Goal: Task Accomplishment & Management: Use online tool/utility

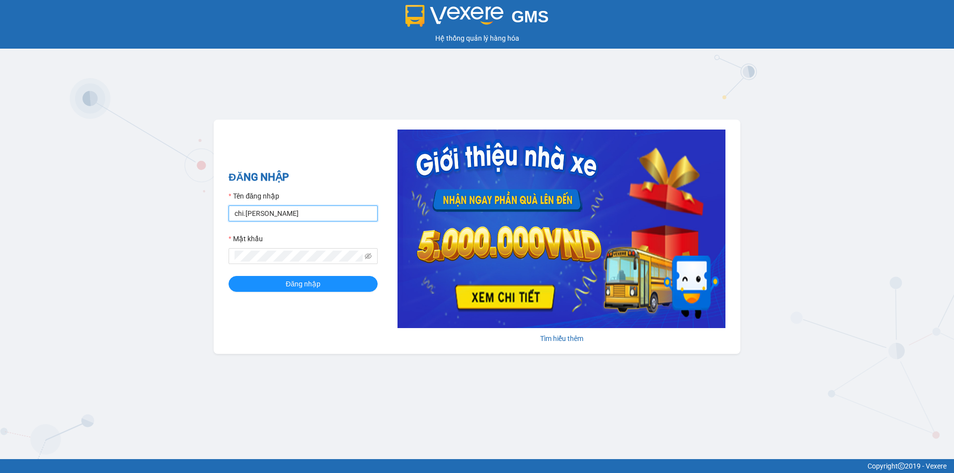
click at [243, 211] on input "chi.[PERSON_NAME]" at bounding box center [302, 214] width 149 height 16
type input "[PERSON_NAME].[PERSON_NAME]"
click at [228, 276] on button "Đăng nhập" at bounding box center [302, 284] width 149 height 16
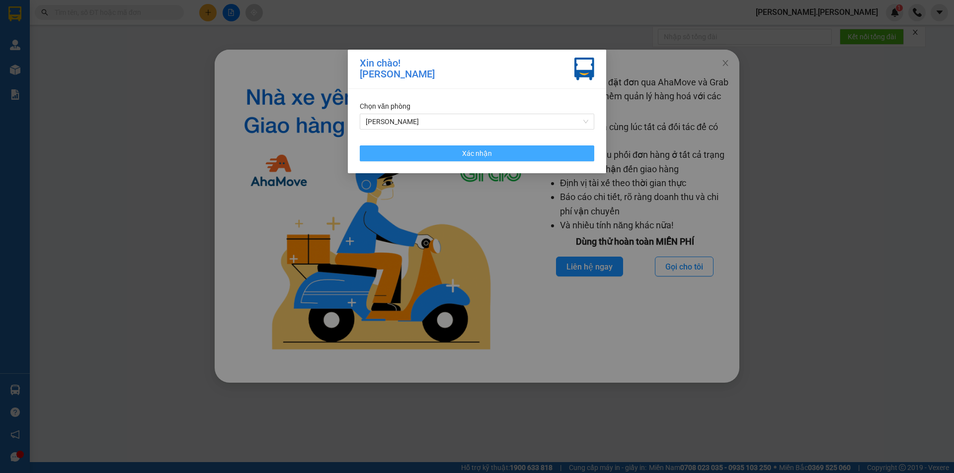
click at [531, 154] on button "Xác nhận" at bounding box center [477, 154] width 234 height 16
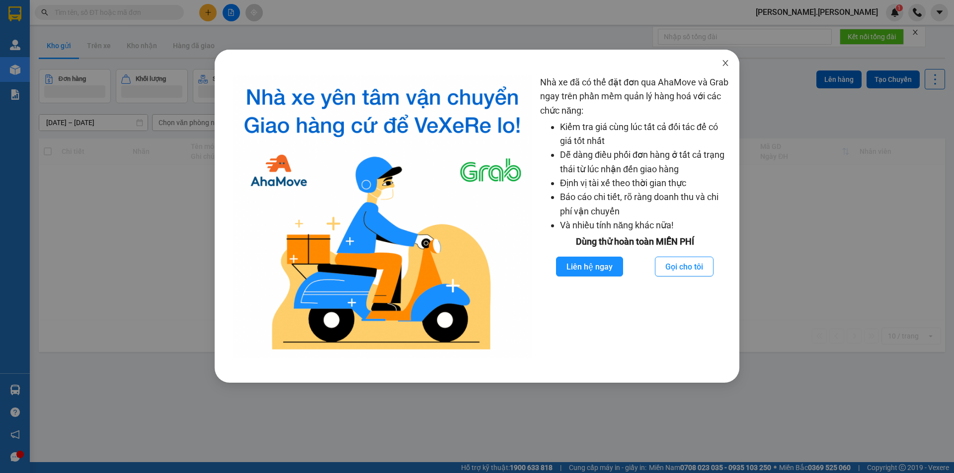
click at [722, 59] on span "Close" at bounding box center [725, 64] width 28 height 28
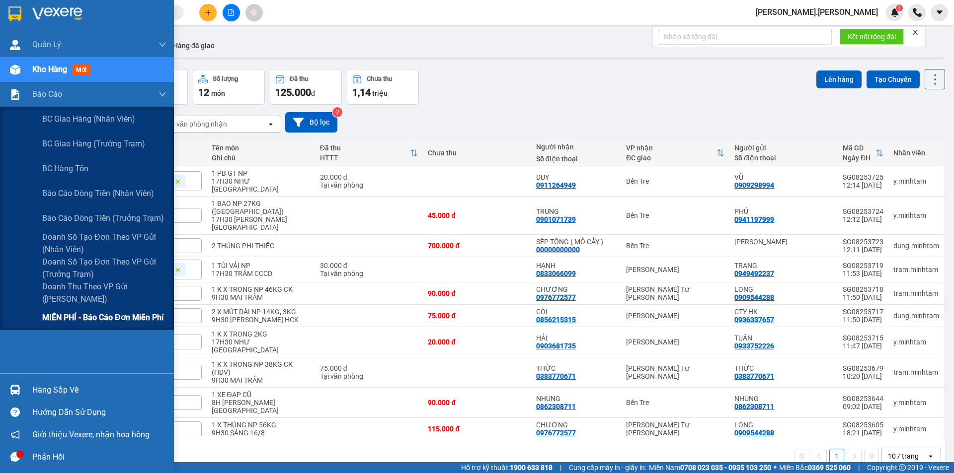
click at [68, 319] on span "MIỄN PHÍ - Báo cáo đơn miễn phí" at bounding box center [102, 317] width 121 height 12
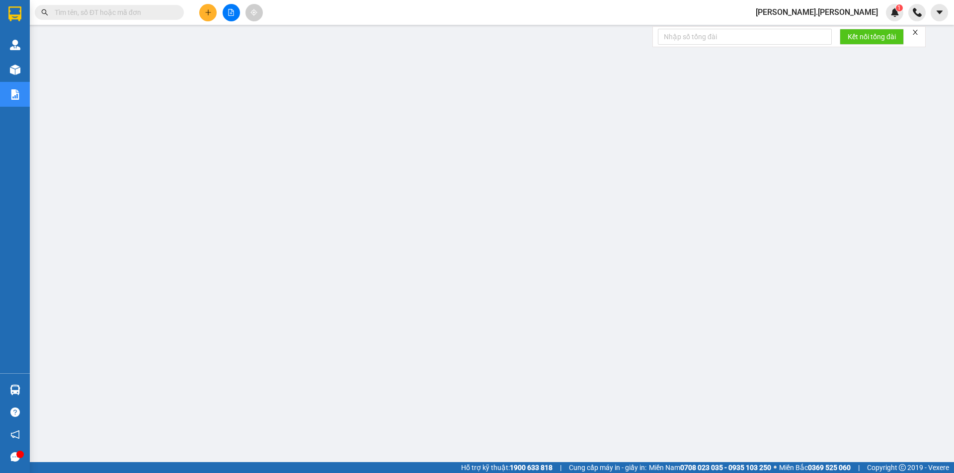
click at [127, 8] on input "text" at bounding box center [113, 12] width 117 height 11
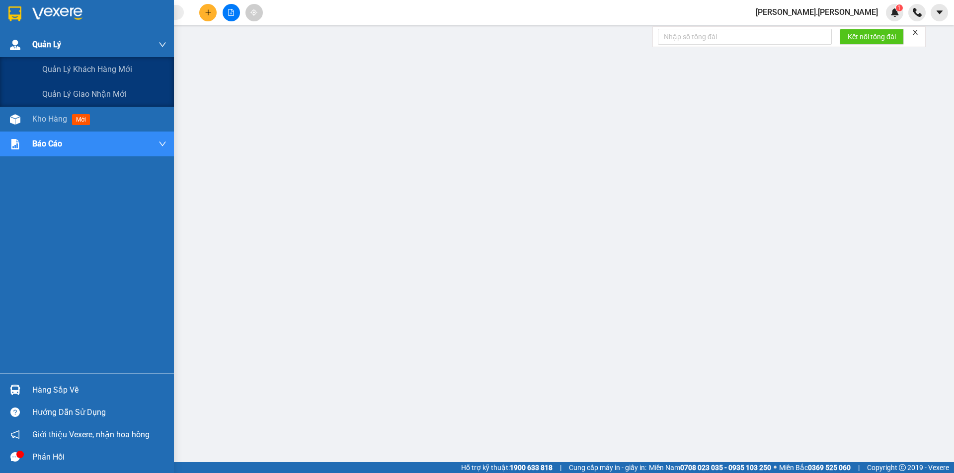
click at [19, 45] on img at bounding box center [15, 45] width 10 height 10
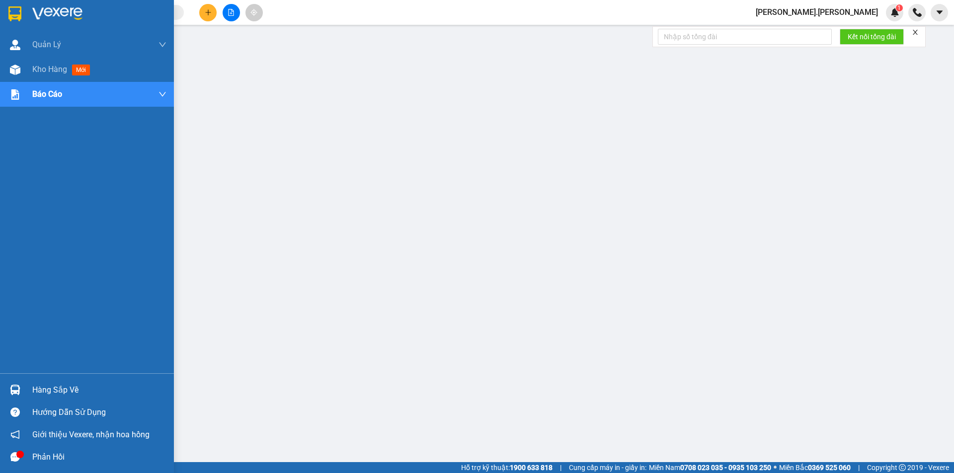
click at [13, 16] on img at bounding box center [14, 13] width 13 height 15
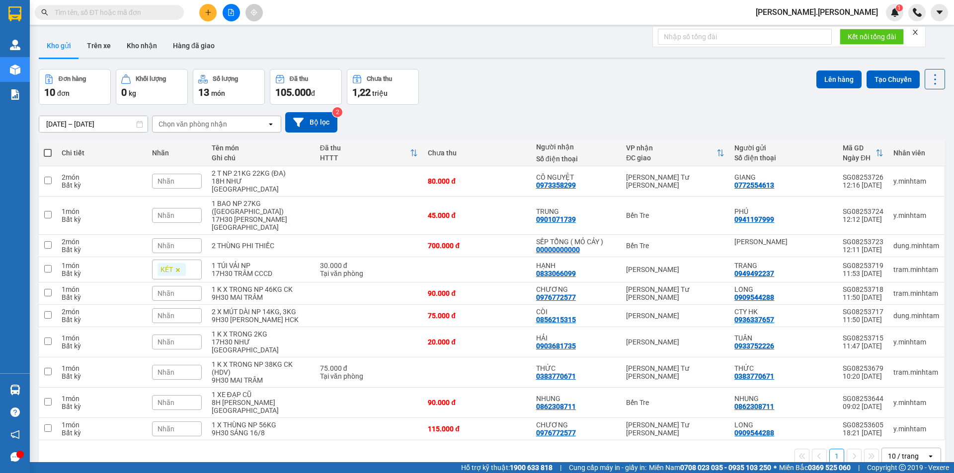
click at [899, 451] on div "10 / trang" at bounding box center [903, 456] width 31 height 10
click at [900, 397] on span "100 / trang" at bounding box center [900, 395] width 36 height 10
click at [863, 242] on icon at bounding box center [866, 245] width 7 height 7
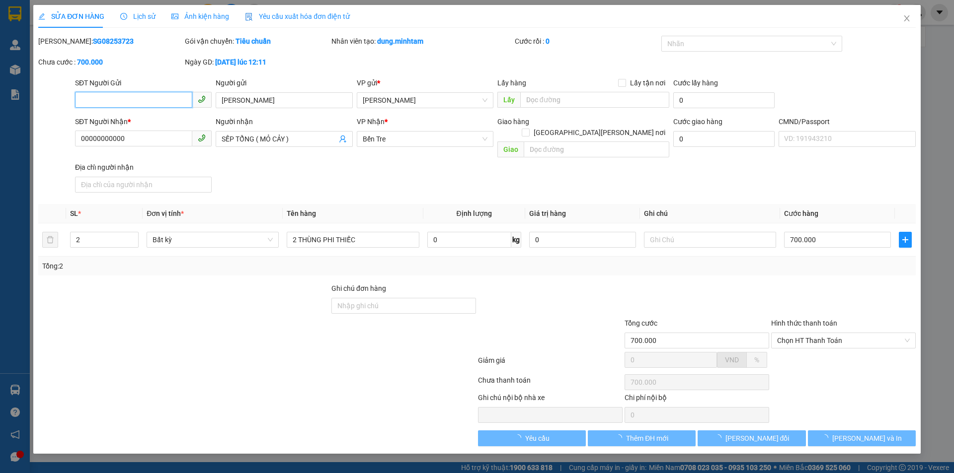
type input "[PERSON_NAME]"
type input "00000000000"
type input "SẾP TỔNG ( MỎ CẢY )"
type input "700.000"
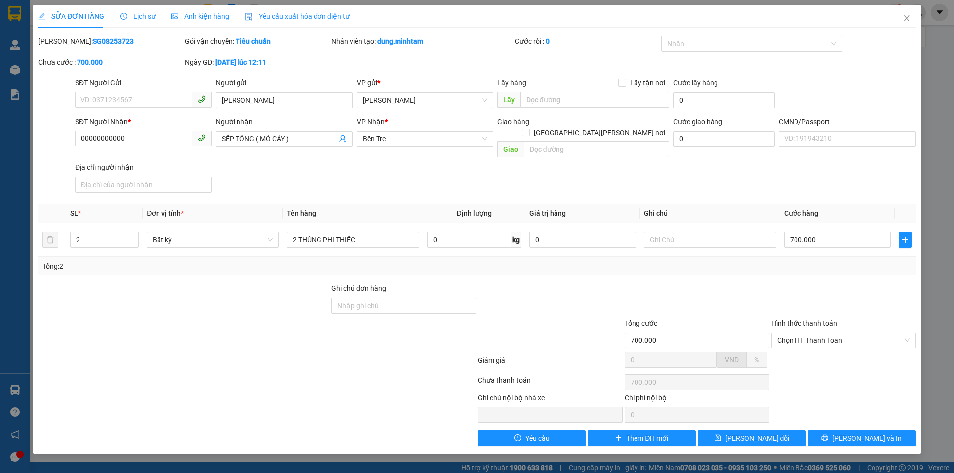
click at [145, 9] on div "Lịch sử" at bounding box center [137, 16] width 35 height 23
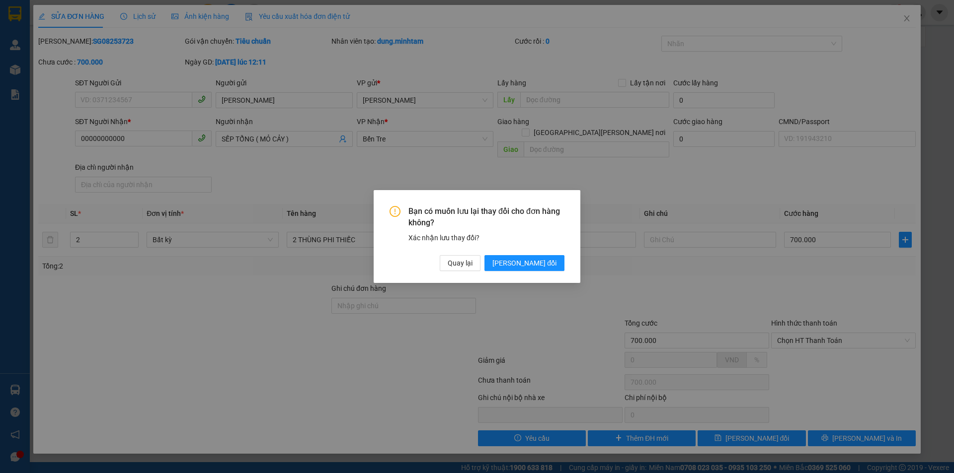
click at [536, 306] on div "Bạn có muốn [PERSON_NAME] thay đổi [PERSON_NAME] hàng không? Xác [PERSON_NAME] …" at bounding box center [477, 236] width 954 height 473
click at [472, 264] on span "Quay lại" at bounding box center [460, 263] width 25 height 11
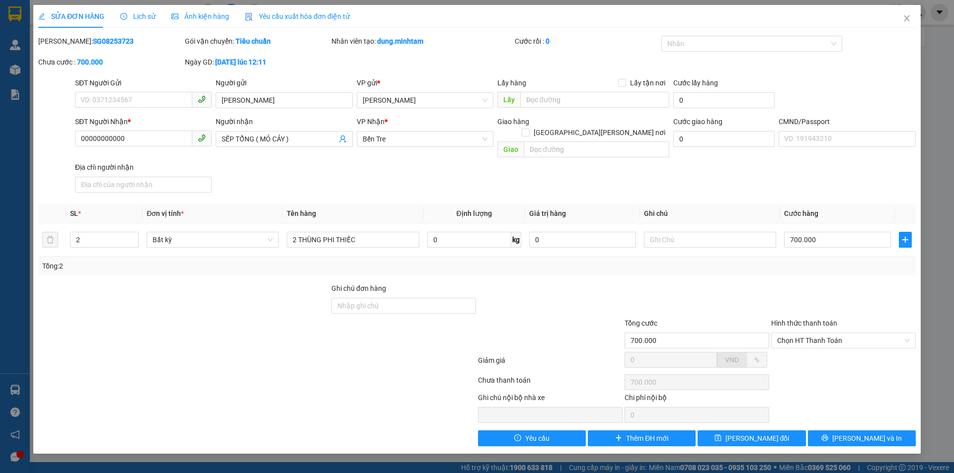
click at [140, 18] on span "Lịch sử" at bounding box center [137, 16] width 35 height 8
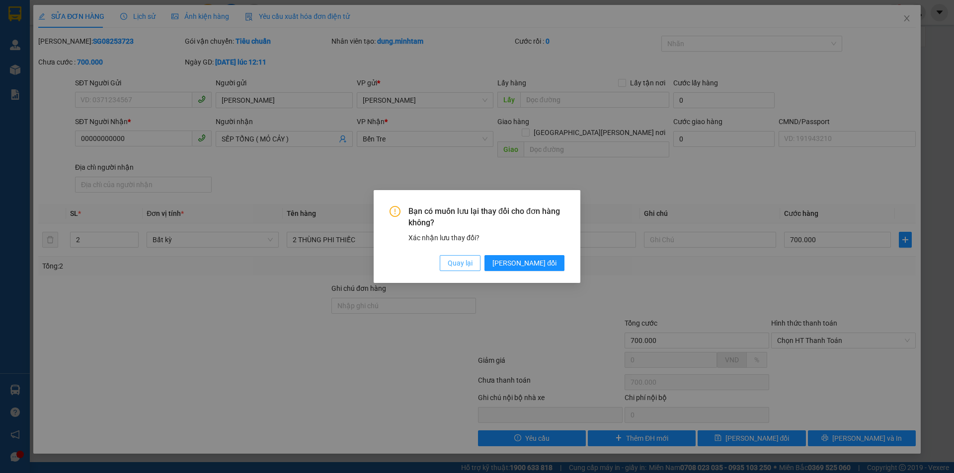
click at [472, 264] on span "Quay lại" at bounding box center [460, 263] width 25 height 11
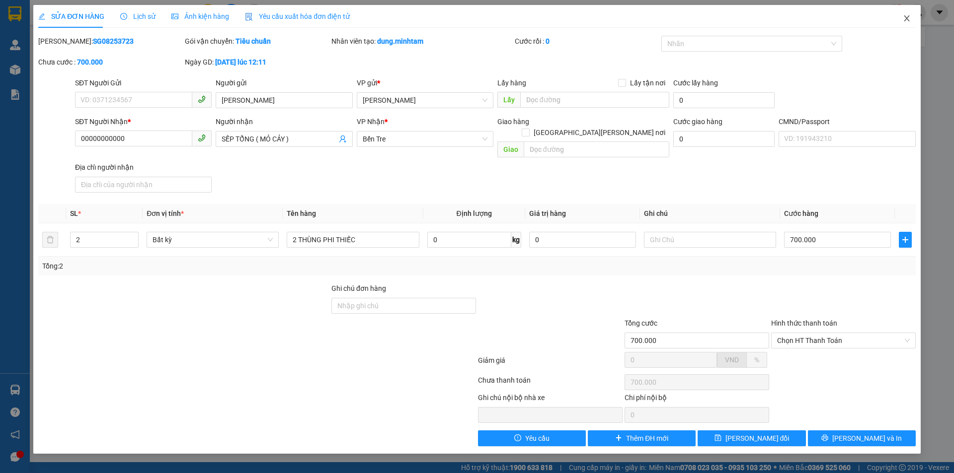
click at [909, 16] on icon "close" at bounding box center [906, 18] width 8 height 8
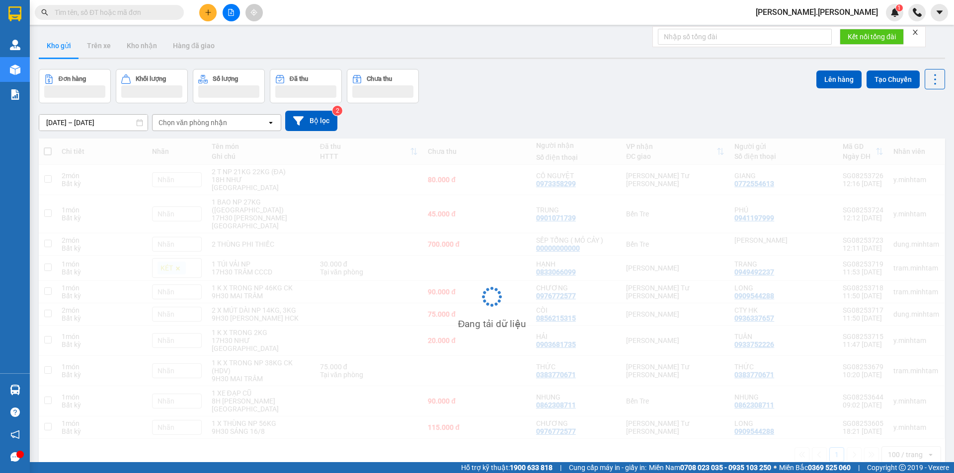
click at [906, 15] on div "[PERSON_NAME].[PERSON_NAME] 1" at bounding box center [851, 12] width 206 height 17
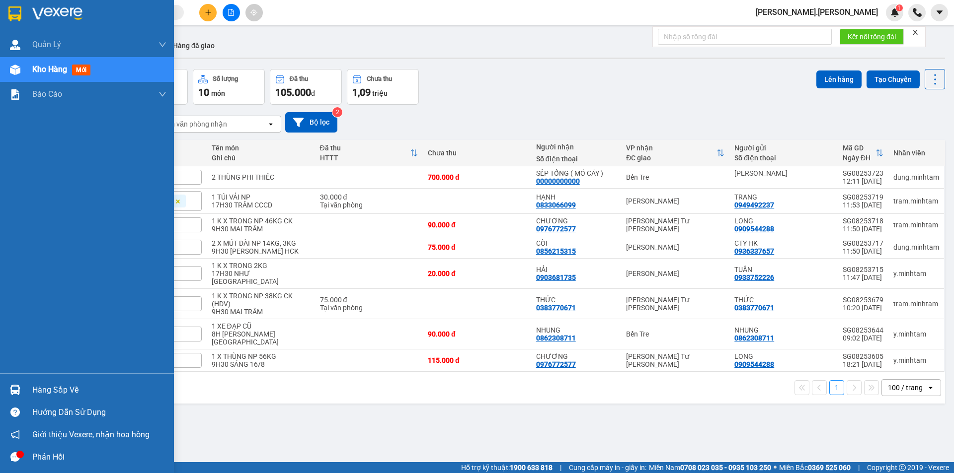
click at [16, 71] on img at bounding box center [15, 70] width 10 height 10
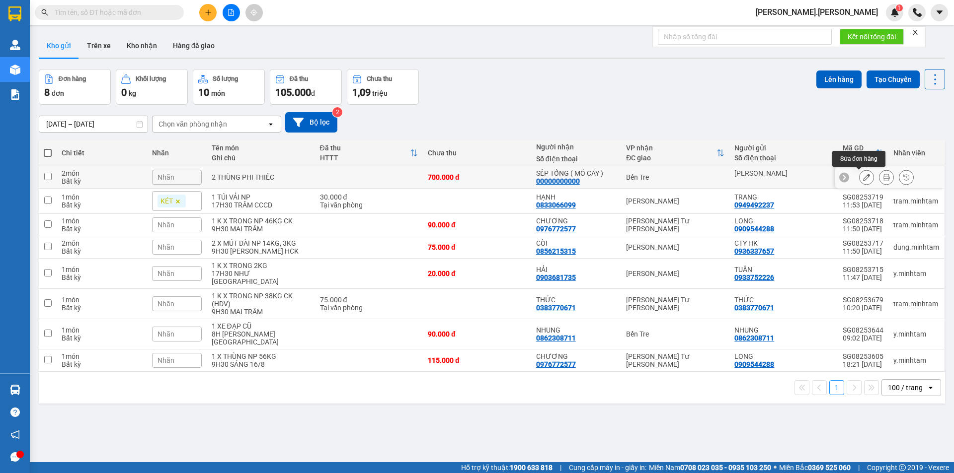
click at [859, 178] on button at bounding box center [866, 177] width 14 height 17
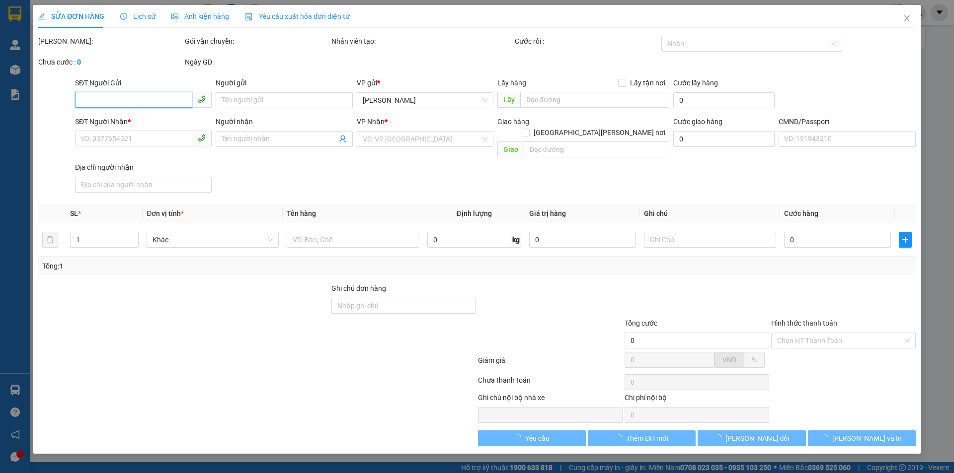
type input "[PERSON_NAME]"
type input "00000000000"
type input "SẾP TỔNG ( MỎ CẢY )"
type input "700.000"
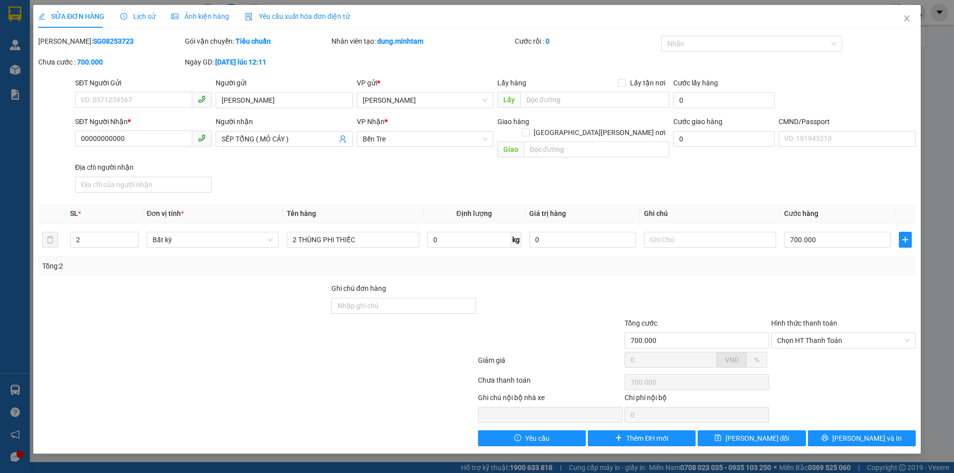
click at [132, 12] on span "Lịch sử" at bounding box center [137, 16] width 35 height 8
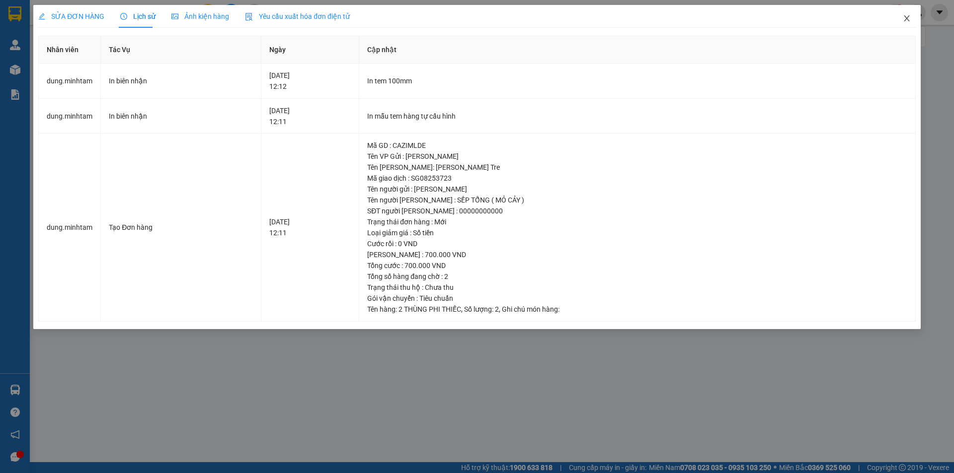
click at [907, 18] on icon "close" at bounding box center [905, 18] width 5 height 6
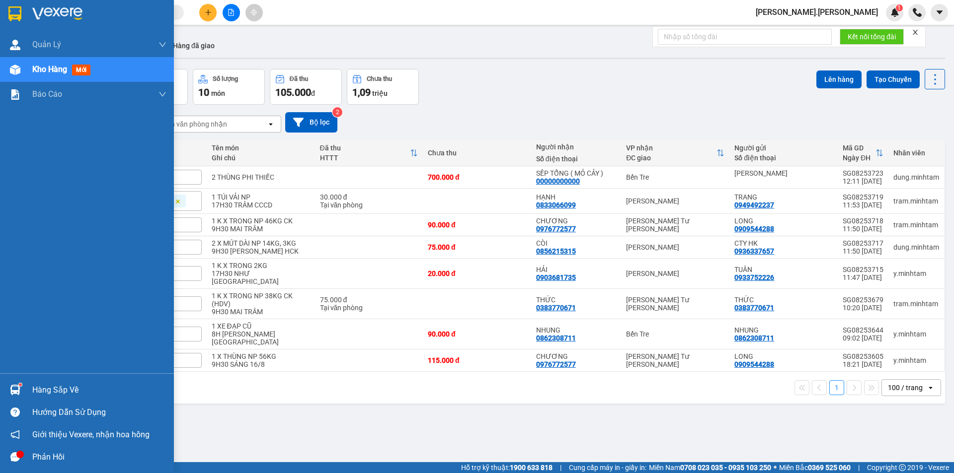
click at [14, 451] on div at bounding box center [14, 457] width 17 height 17
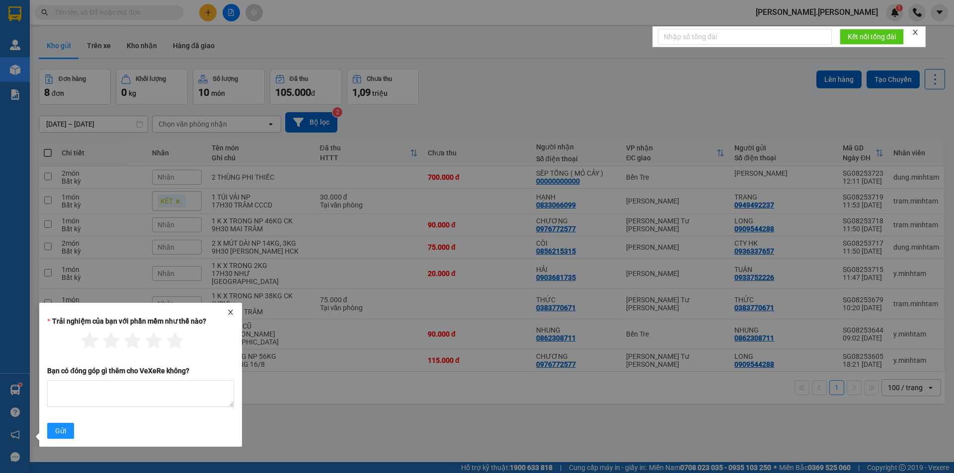
click at [230, 314] on icon "close" at bounding box center [230, 312] width 7 height 7
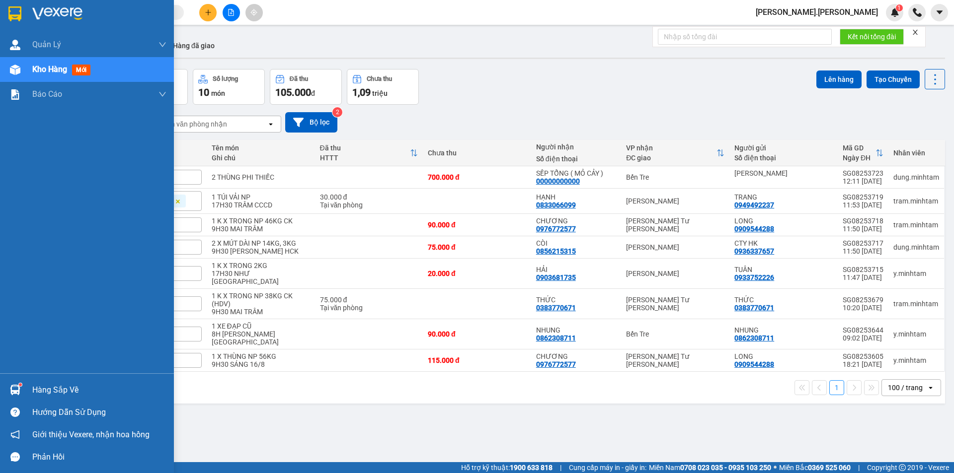
click at [19, 382] on div at bounding box center [14, 389] width 17 height 17
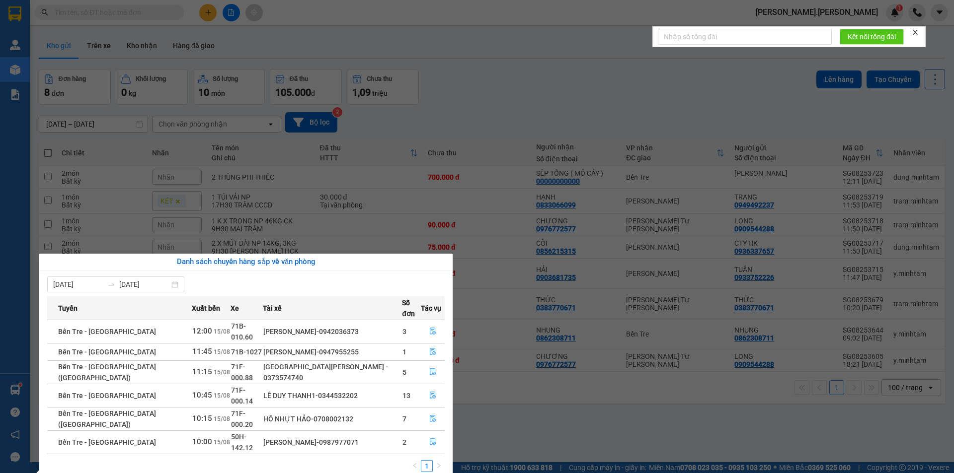
click at [498, 434] on section "Kết quả [PERSON_NAME] ( 0 ) Bộ lọc No Data [PERSON_NAME].[PERSON_NAME] 1 [PERSO…" at bounding box center [477, 236] width 954 height 473
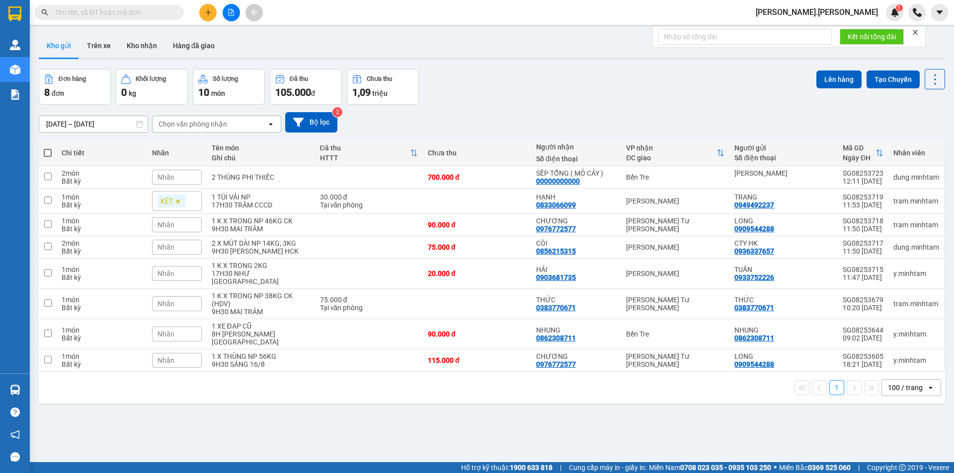
click at [92, 14] on input "text" at bounding box center [113, 12] width 117 height 11
click at [916, 29] on icon "close" at bounding box center [914, 32] width 7 height 7
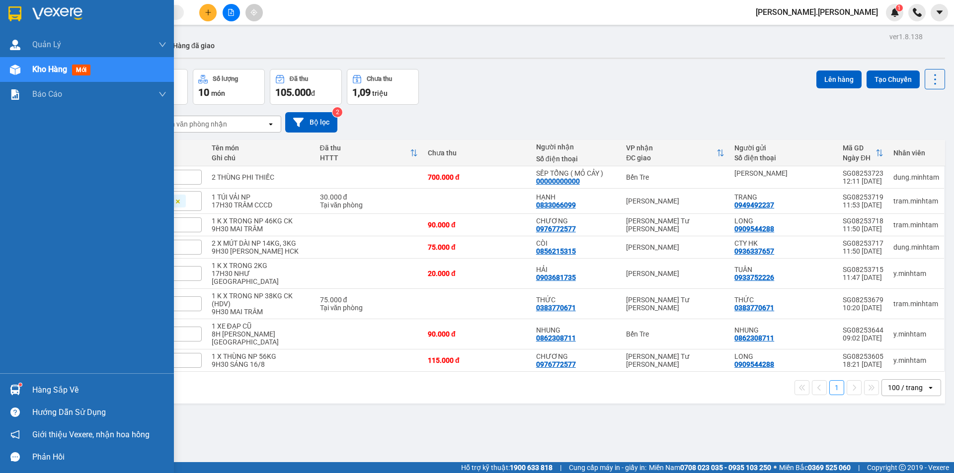
click at [8, 67] on div at bounding box center [14, 69] width 17 height 17
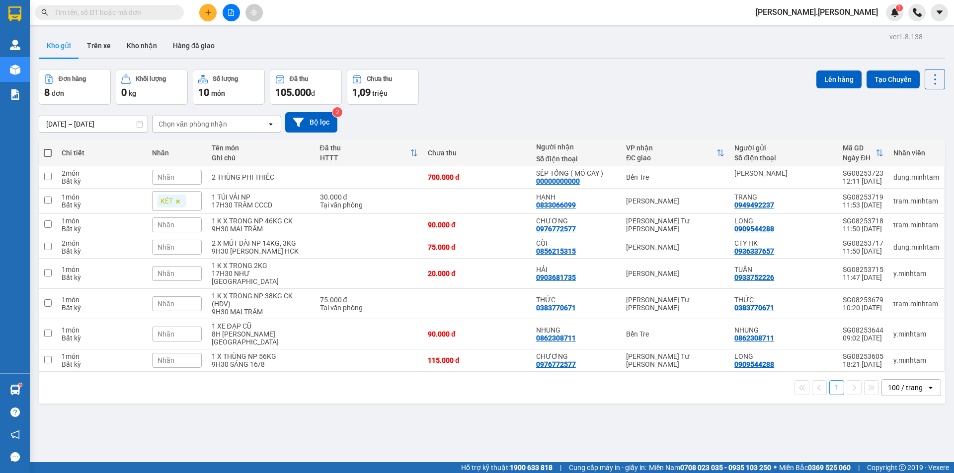
click at [122, 12] on input "text" at bounding box center [113, 12] width 117 height 11
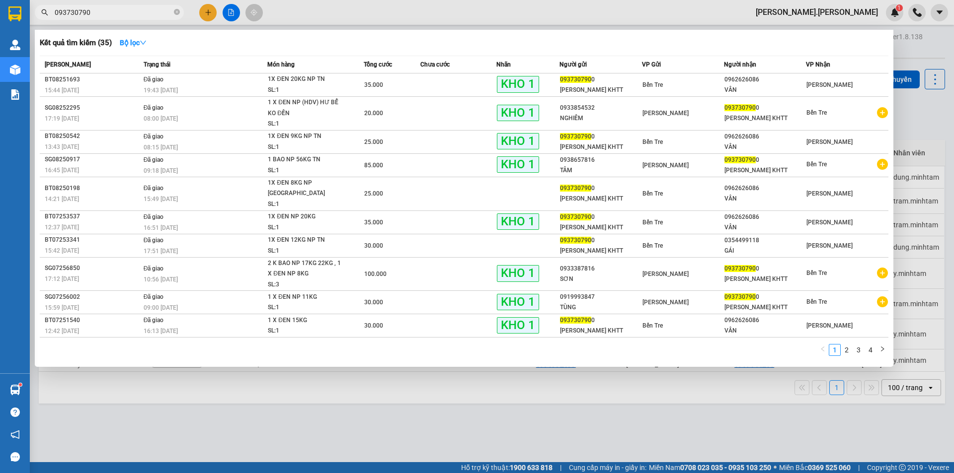
type input "0937307900"
click at [162, 16] on input "0937307900" at bounding box center [113, 12] width 117 height 11
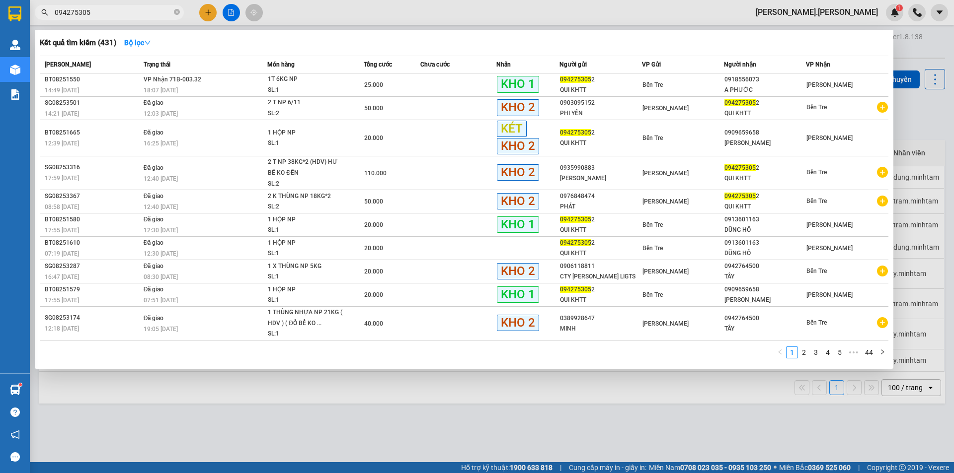
type input "0942753052"
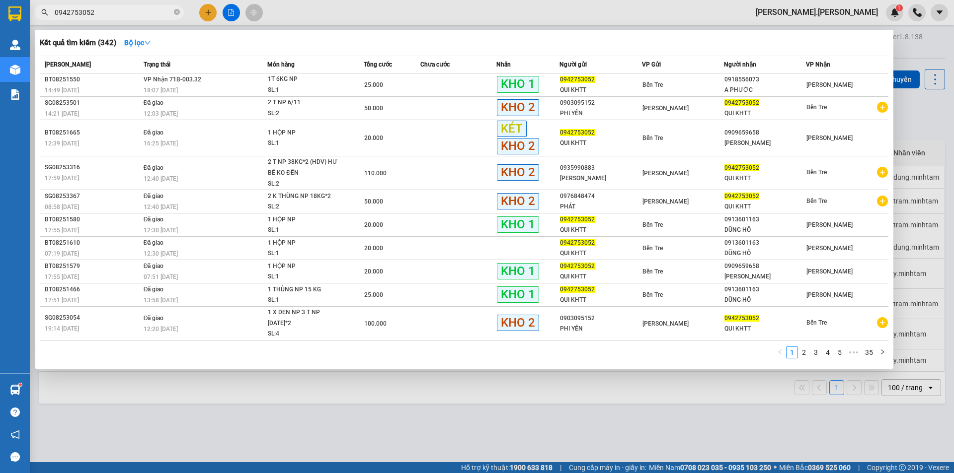
click at [161, 15] on input "0942753052" at bounding box center [113, 12] width 117 height 11
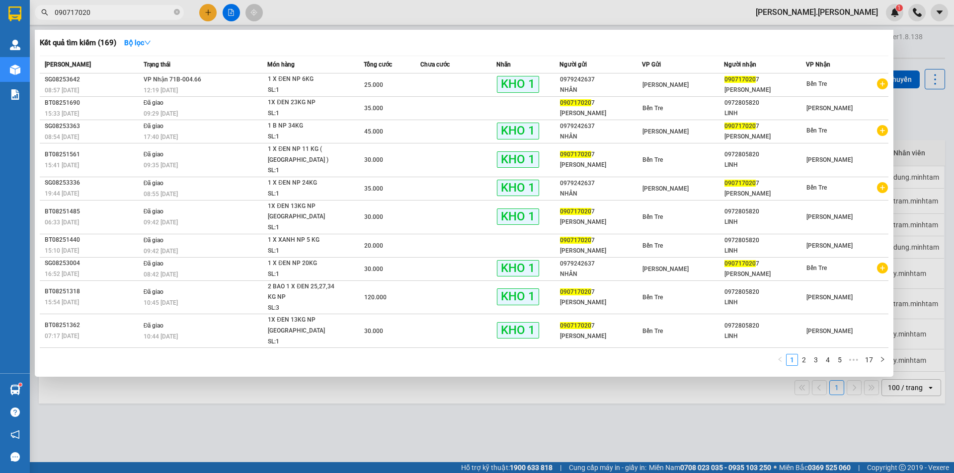
type input "0907170207"
click at [101, 7] on input "0907170207" at bounding box center [113, 12] width 117 height 11
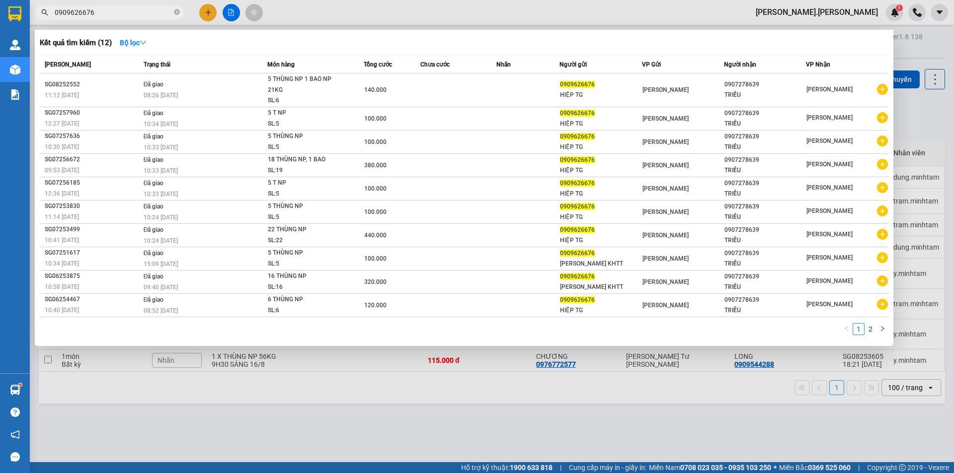
type input "0909626676"
click at [141, 16] on input "0909626676" at bounding box center [113, 12] width 117 height 11
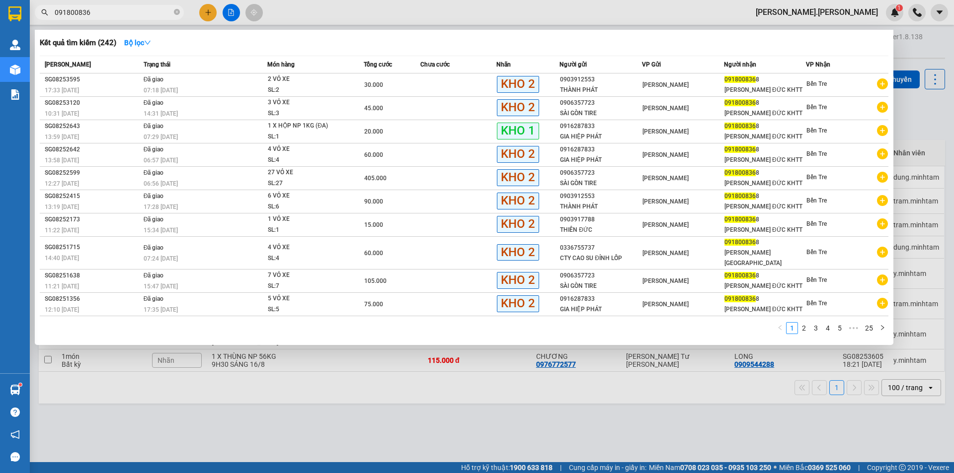
type input "0918008368"
click at [150, 14] on input "0918008368" at bounding box center [113, 12] width 117 height 11
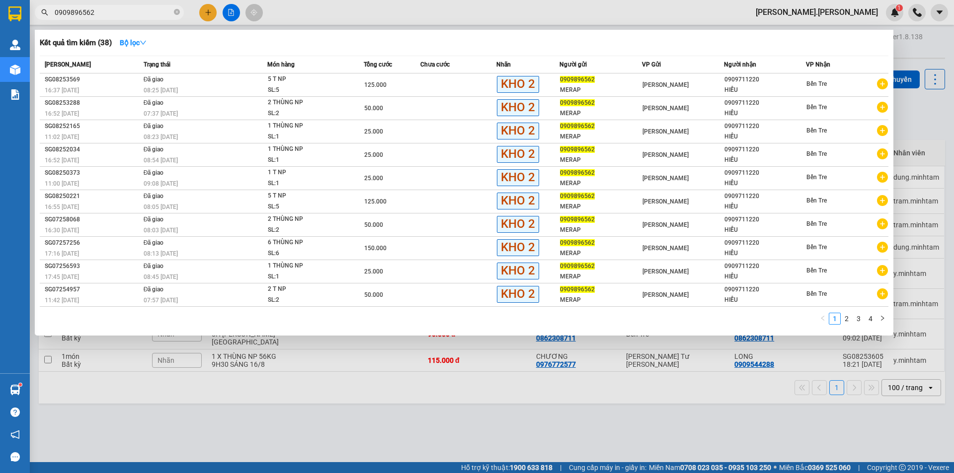
type input "0909896562"
click at [110, 14] on input "0909896562" at bounding box center [113, 12] width 117 height 11
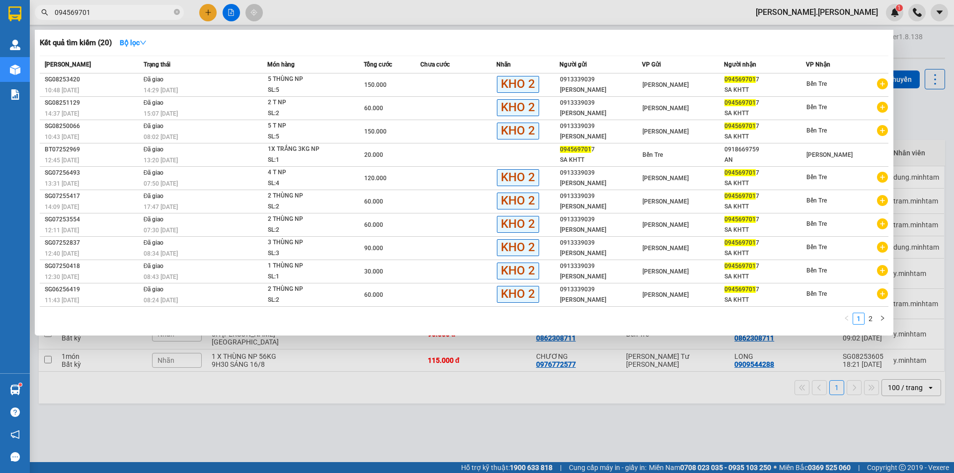
type input "0945697017"
click at [178, 12] on icon "close-circle" at bounding box center [177, 12] width 6 height 6
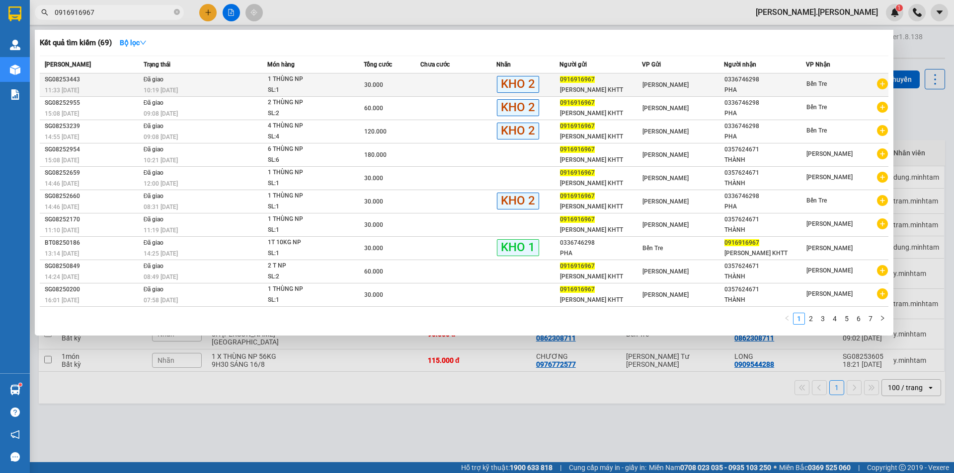
type input "0916916967"
click at [340, 77] on div "1 THÙNG NP" at bounding box center [305, 79] width 75 height 11
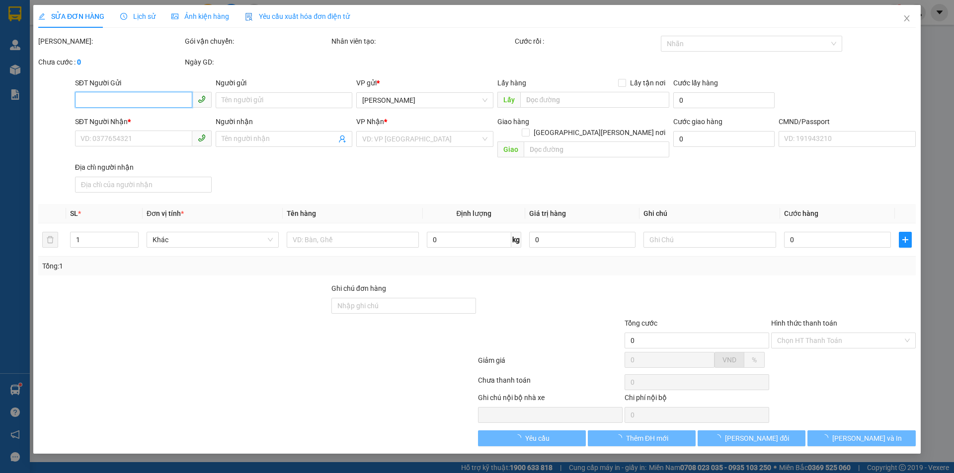
type input "0916916967"
type input "[PERSON_NAME] KHTT"
type input "0336746298"
type input "PHA"
type input "30.000"
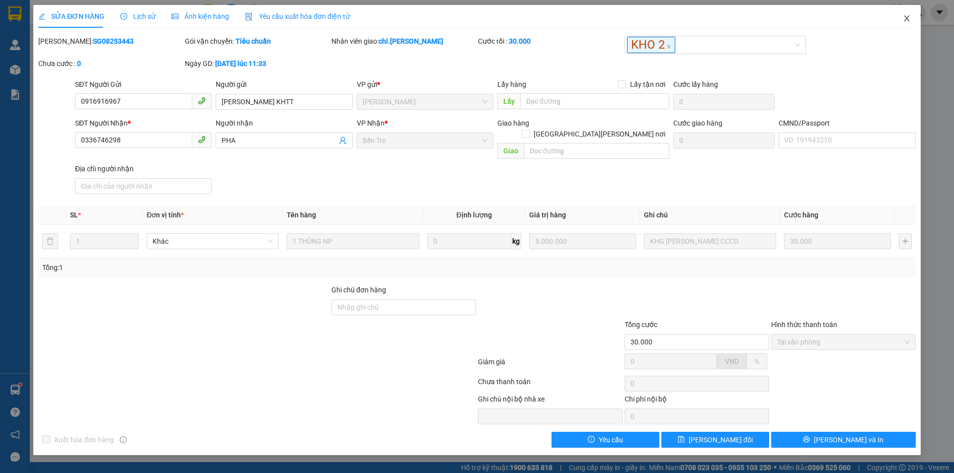
click at [905, 19] on icon "close" at bounding box center [906, 18] width 8 height 8
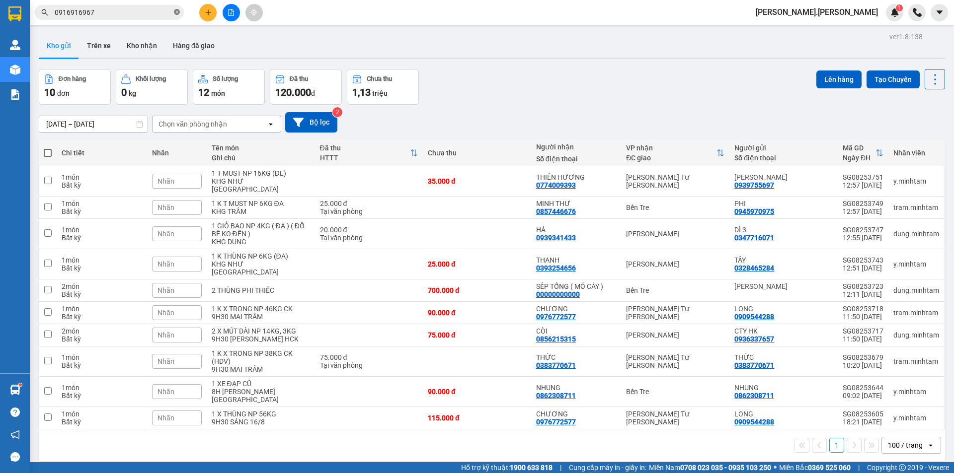
click at [177, 8] on span at bounding box center [177, 12] width 6 height 9
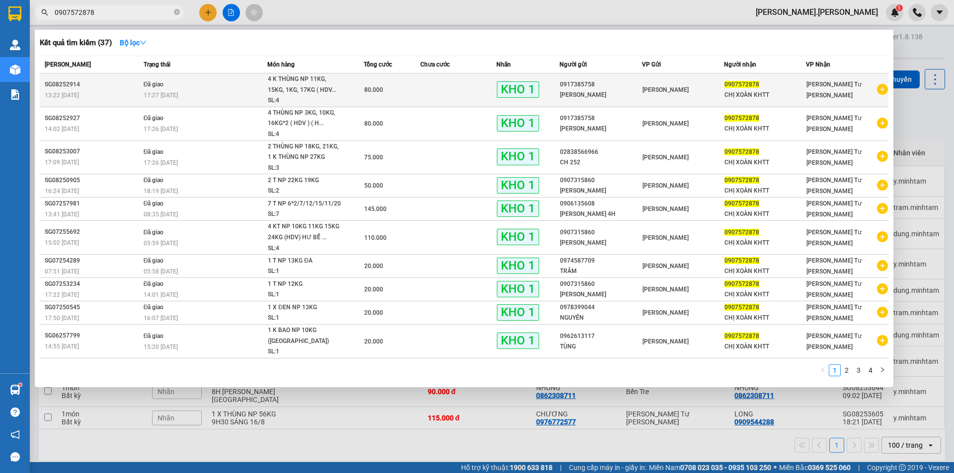
type input "0907572878"
click at [287, 79] on div "4 K THÙNG NP 11KG, 15KG, 1KG, 17KG ( HDV..." at bounding box center [305, 84] width 75 height 21
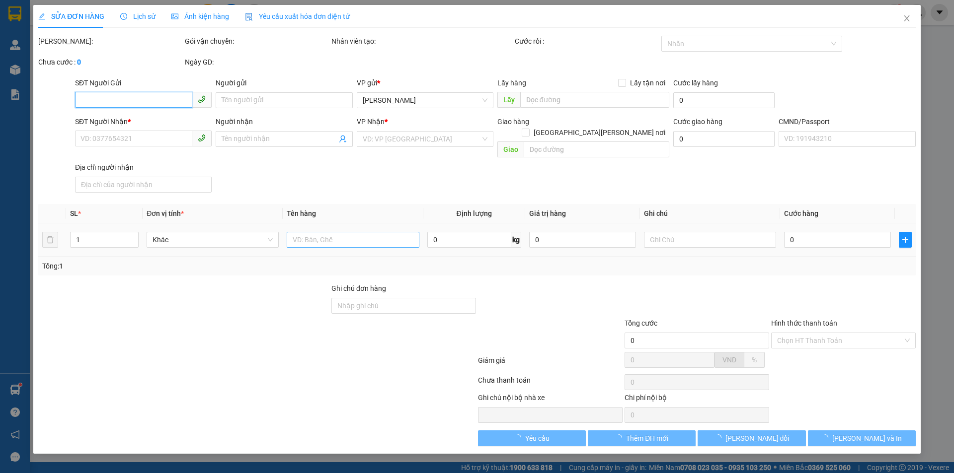
type input "0917385758"
type input "[PERSON_NAME]"
type input "0907572878"
type input "CHỊ XOÀN KHTT"
type input "dg"
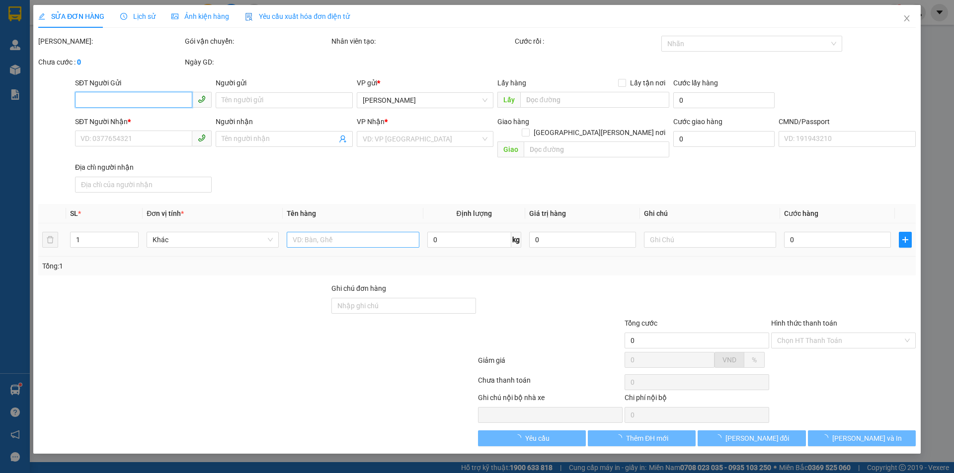
type input "80.000"
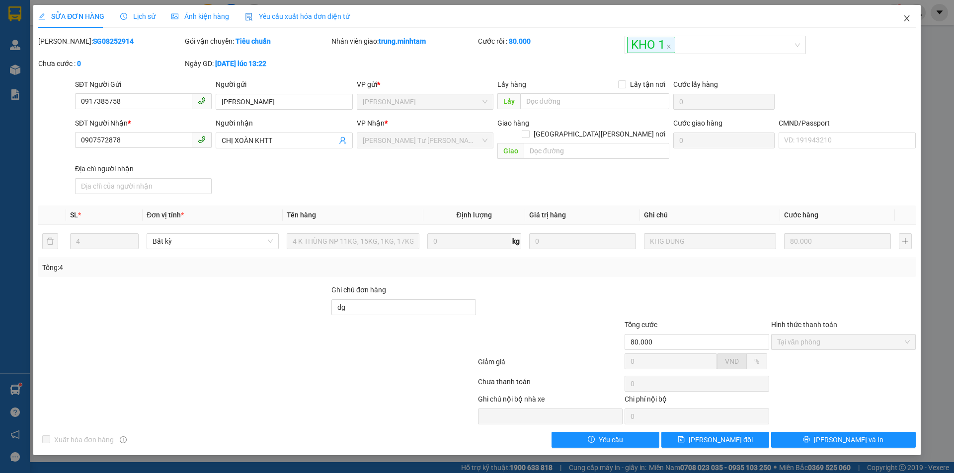
click at [906, 20] on icon "close" at bounding box center [905, 18] width 5 height 6
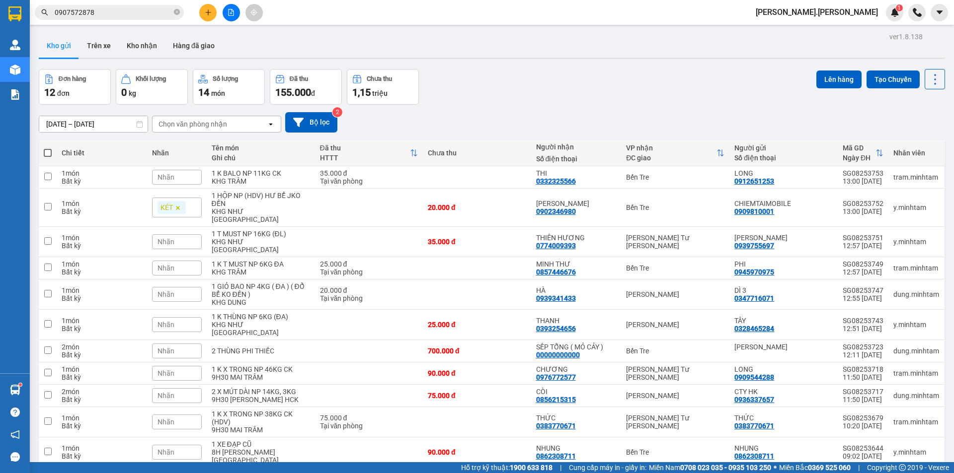
click at [134, 16] on input "0907572878" at bounding box center [113, 12] width 117 height 11
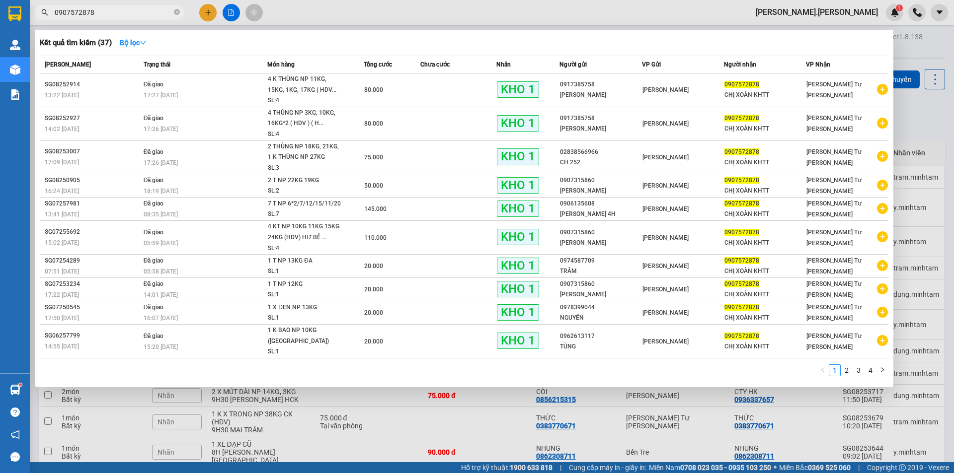
click at [134, 16] on input "0907572878" at bounding box center [113, 12] width 117 height 11
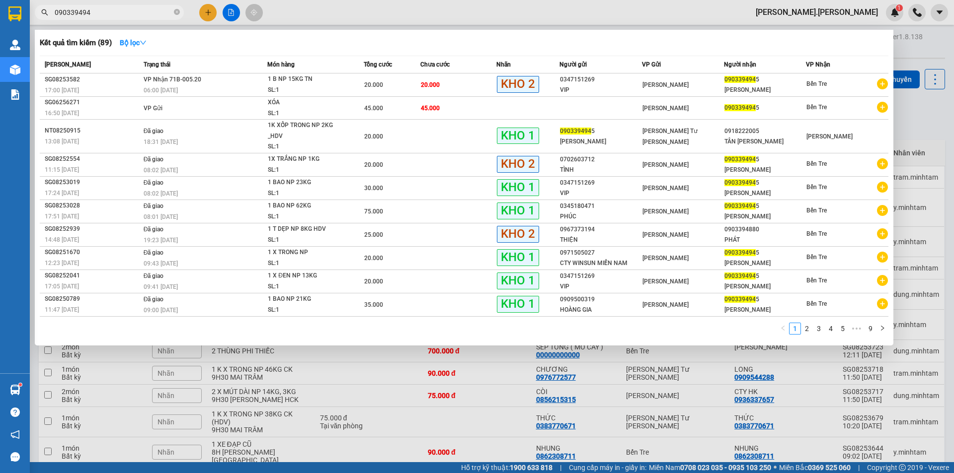
type input "0903394945"
click at [174, 12] on icon "close-circle" at bounding box center [177, 12] width 6 height 6
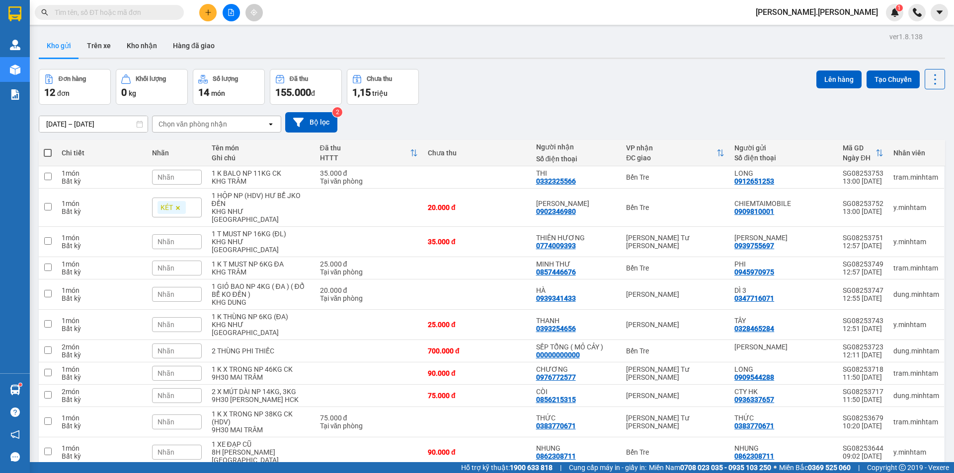
click at [150, 11] on input "text" at bounding box center [113, 12] width 117 height 11
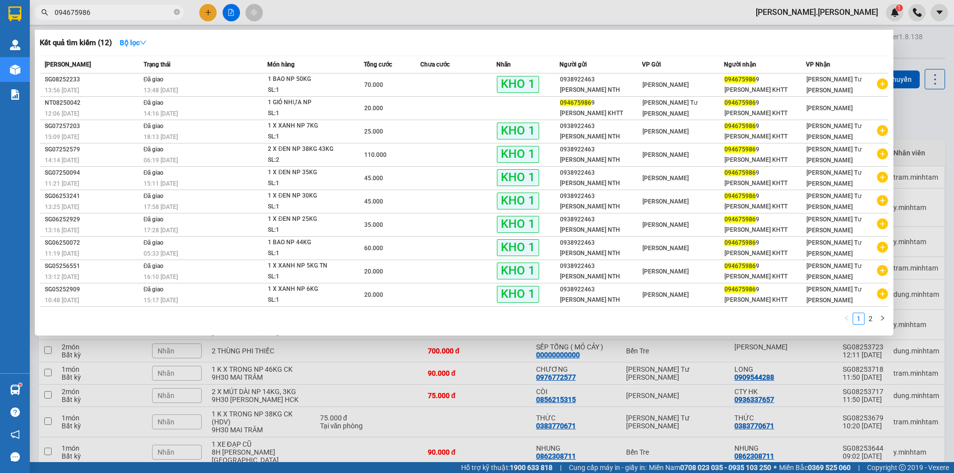
type input "0946759869"
click at [177, 12] on icon "close-circle" at bounding box center [177, 12] width 6 height 6
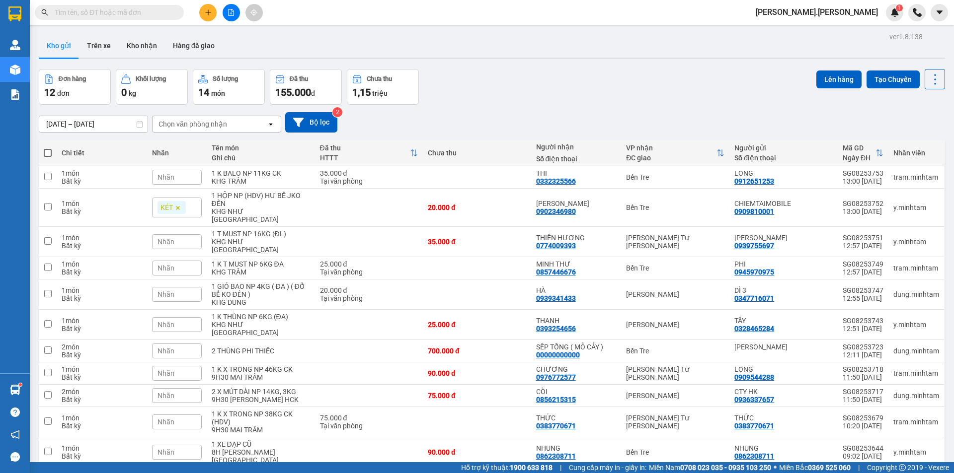
click at [123, 2] on div "Kết quả [PERSON_NAME] ( 12 ) Bộ lọc Mã ĐH Trạng thái Món hàng Tổng [PERSON_NAME…" at bounding box center [477, 12] width 954 height 25
click at [101, 18] on span at bounding box center [109, 12] width 149 height 15
click at [101, 16] on input "text" at bounding box center [113, 12] width 117 height 11
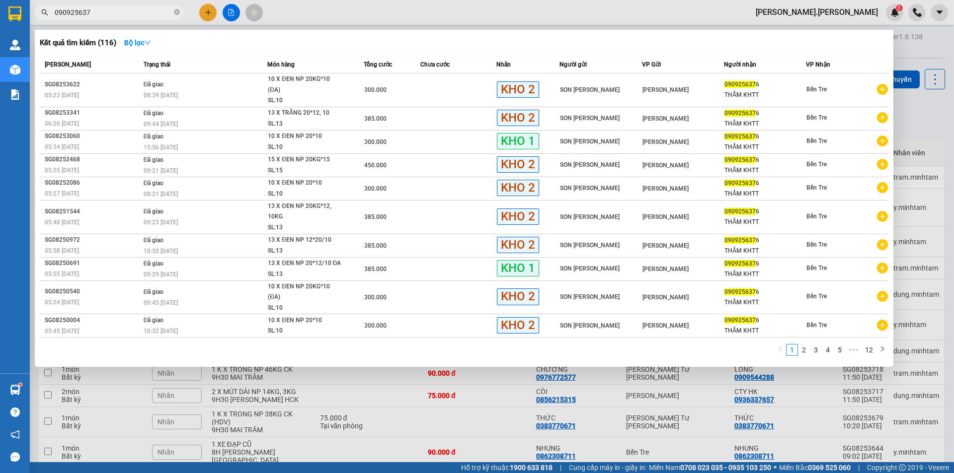
type input "0909256376"
click at [130, 17] on input "0909256376" at bounding box center [113, 12] width 117 height 11
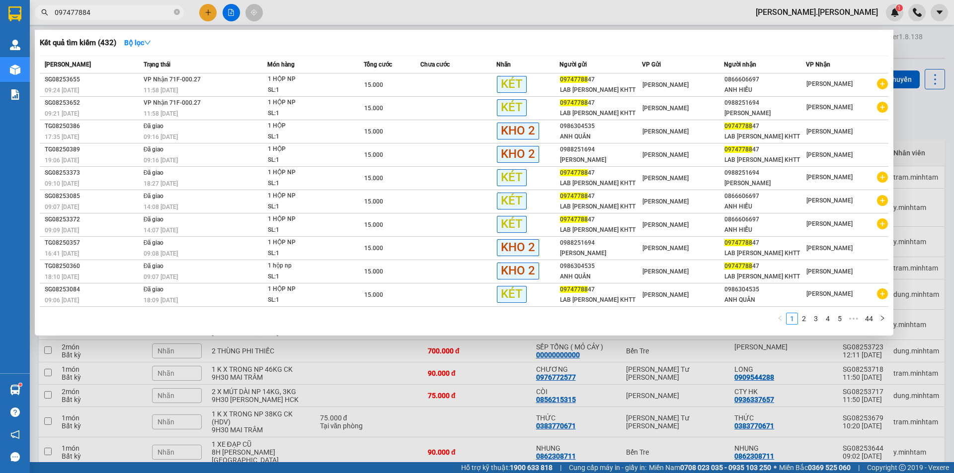
type input "0974778847"
click at [178, 12] on icon "close-circle" at bounding box center [177, 12] width 6 height 6
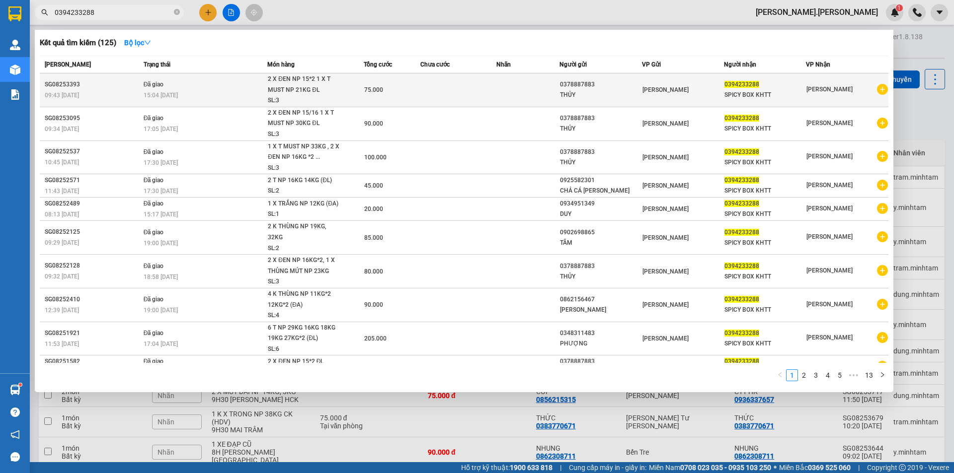
type input "0394233288"
click at [290, 95] on div "2 X ĐEN NP 15*2 1 X T MUST NP 21KG ĐL" at bounding box center [305, 84] width 75 height 21
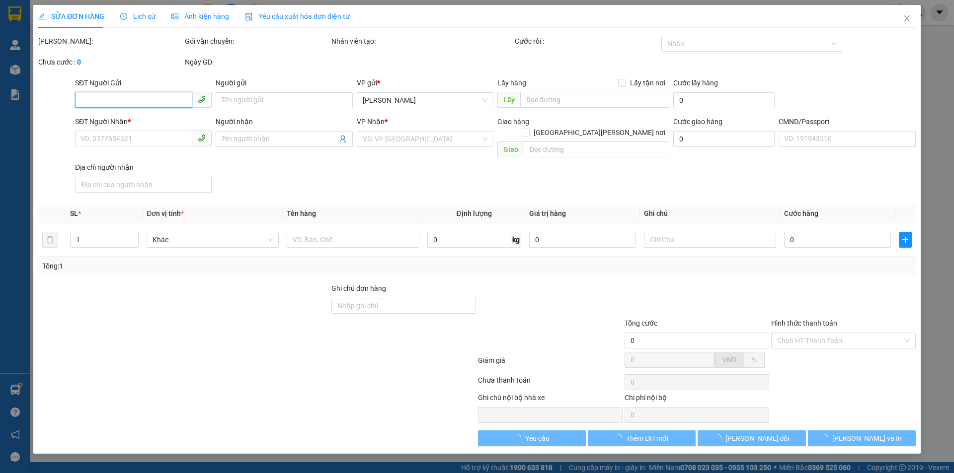
type input "0378887883"
type input "THỦY"
type input "0394233288"
type input "SPICY BOX KHTT"
type input "75.000"
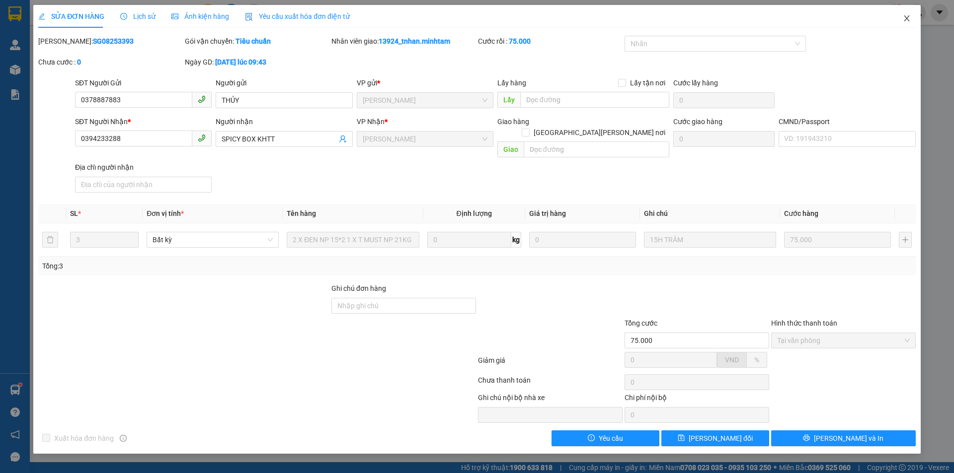
click at [904, 20] on icon "close" at bounding box center [906, 18] width 8 height 8
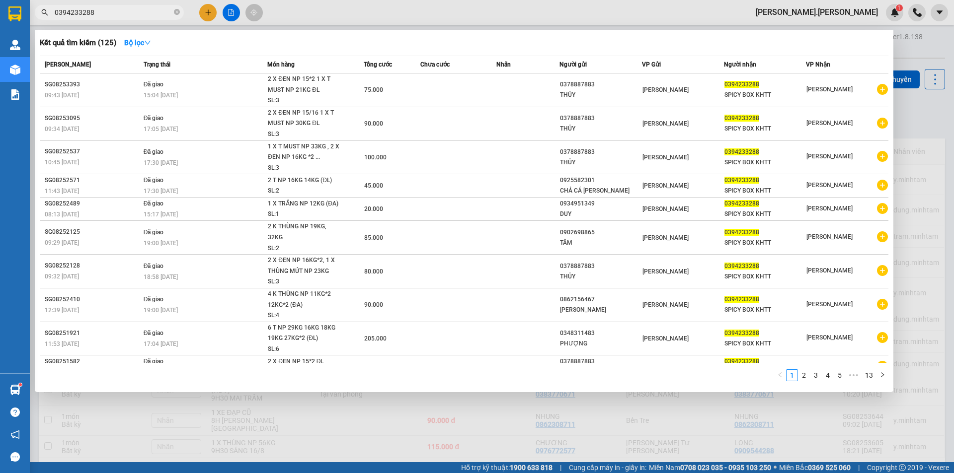
click at [127, 12] on input "0394233288" at bounding box center [113, 12] width 117 height 11
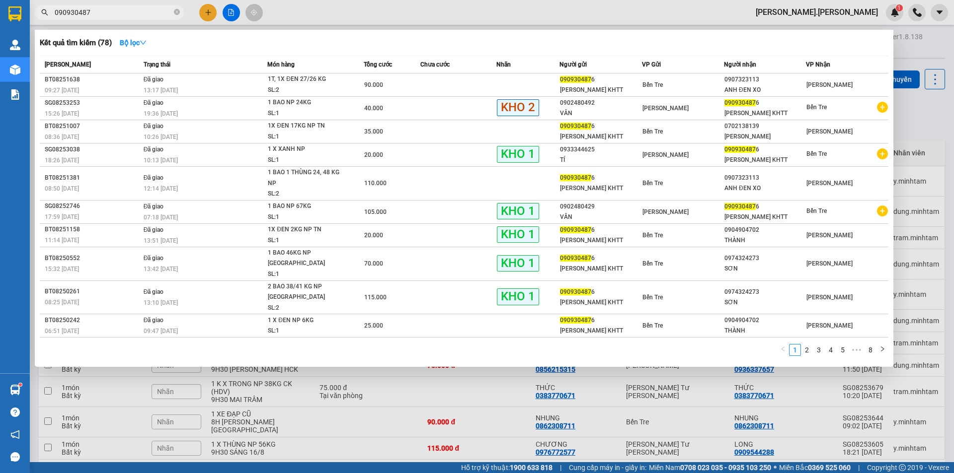
type input "0909304876"
click at [138, 7] on input "0909304876" at bounding box center [113, 12] width 117 height 11
click at [130, 16] on input "0909304876" at bounding box center [113, 12] width 117 height 11
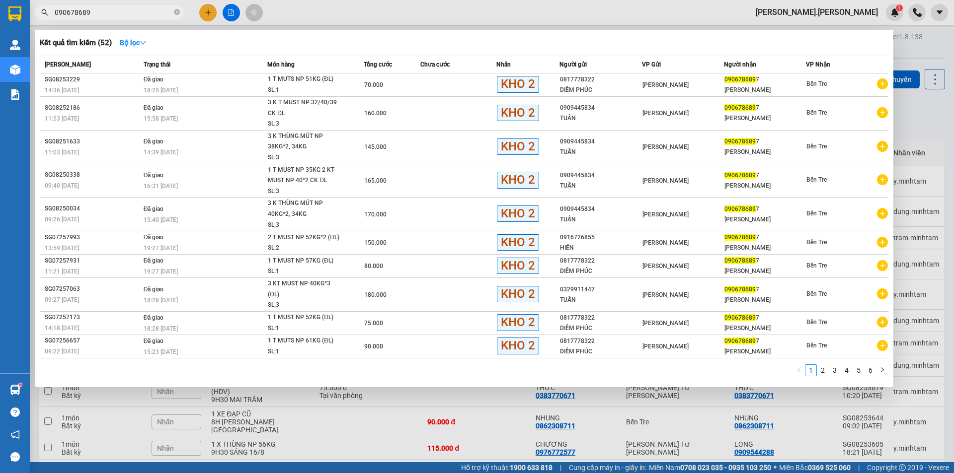
type input "0906786897"
click at [148, 14] on input "0906786897" at bounding box center [113, 12] width 117 height 11
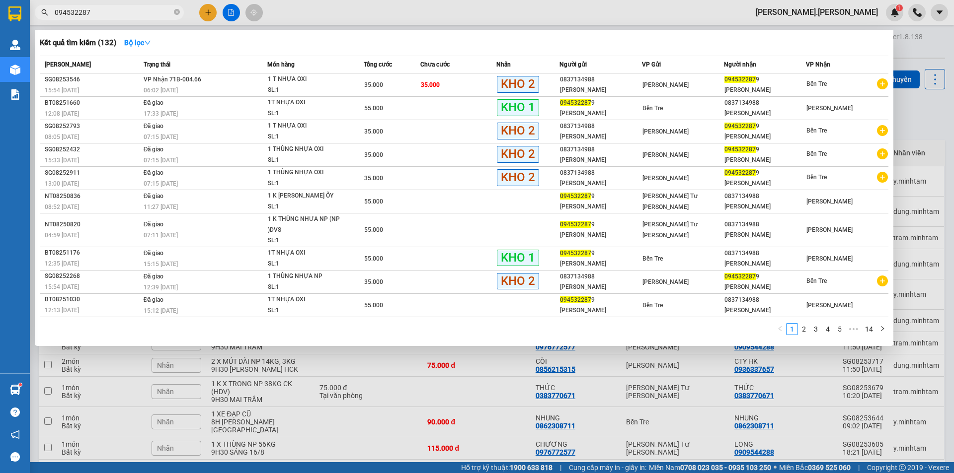
type input "0945322879"
click at [105, 14] on input "0945322879" at bounding box center [113, 12] width 117 height 11
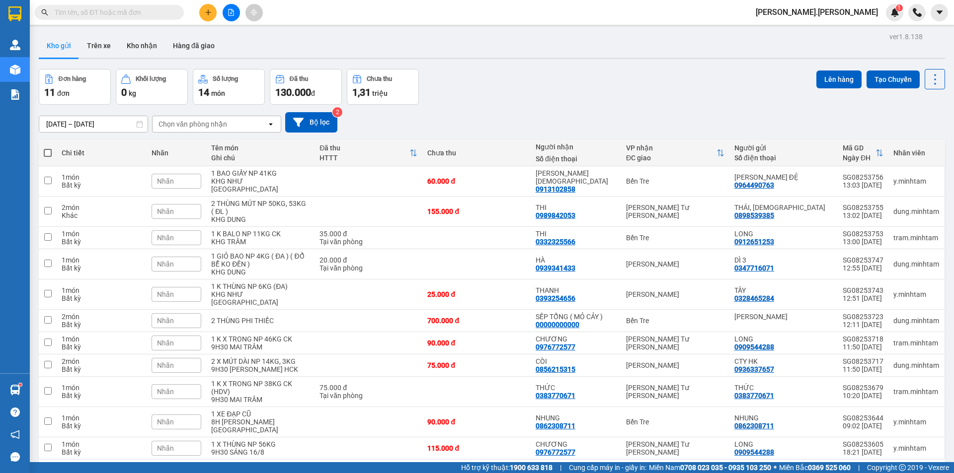
type input "1"
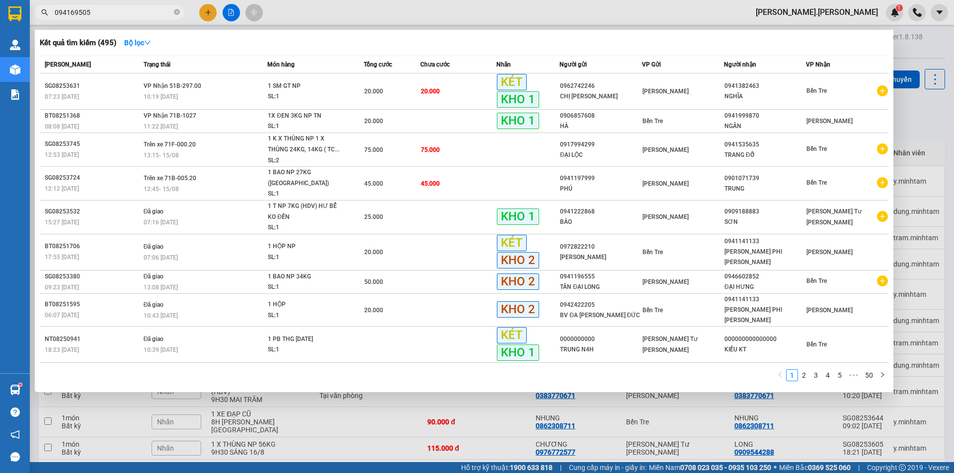
type input "0941695050"
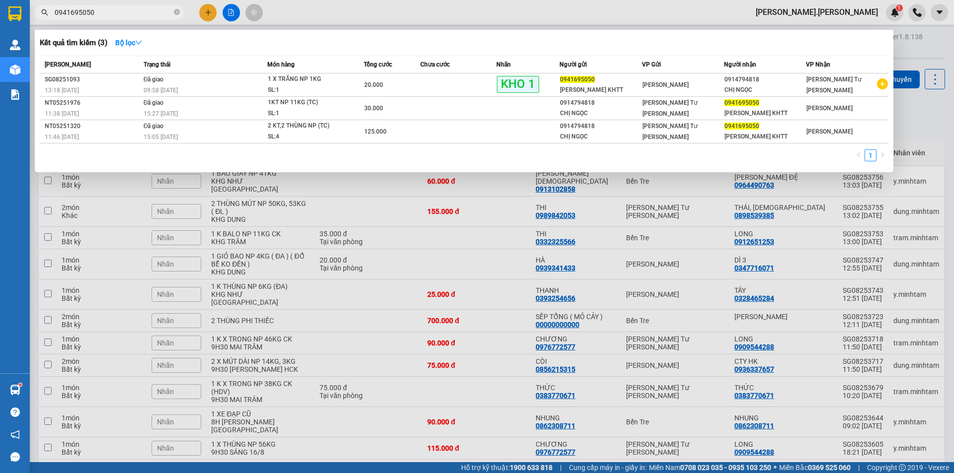
click at [147, 14] on input "0941695050" at bounding box center [113, 12] width 117 height 11
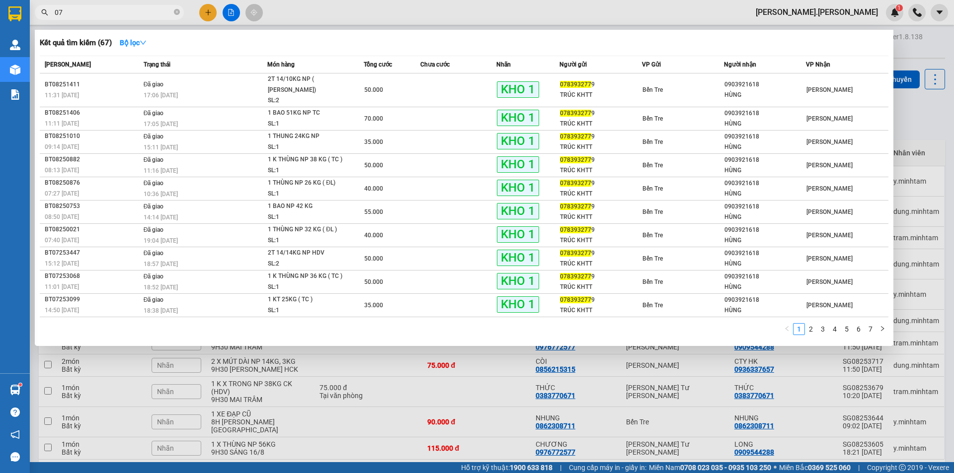
type input "0"
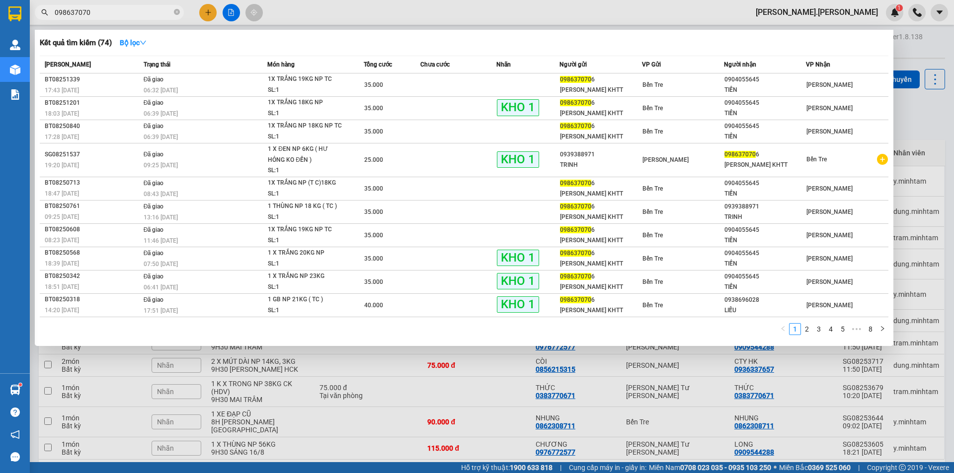
type input "0986370706"
click at [175, 11] on icon "close-circle" at bounding box center [177, 12] width 6 height 6
type input "0986370706"
click at [98, 6] on span "0986370706" at bounding box center [109, 12] width 149 height 15
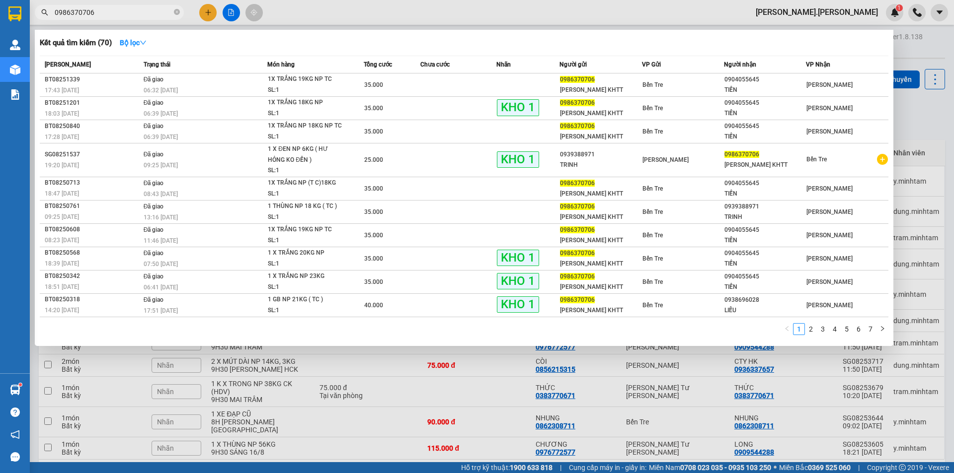
click at [98, 8] on input "0986370706" at bounding box center [113, 12] width 117 height 11
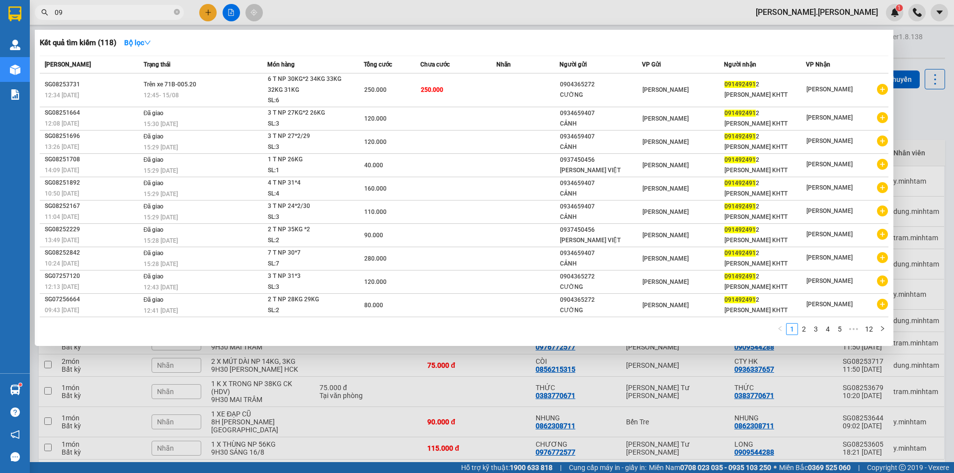
type input "0"
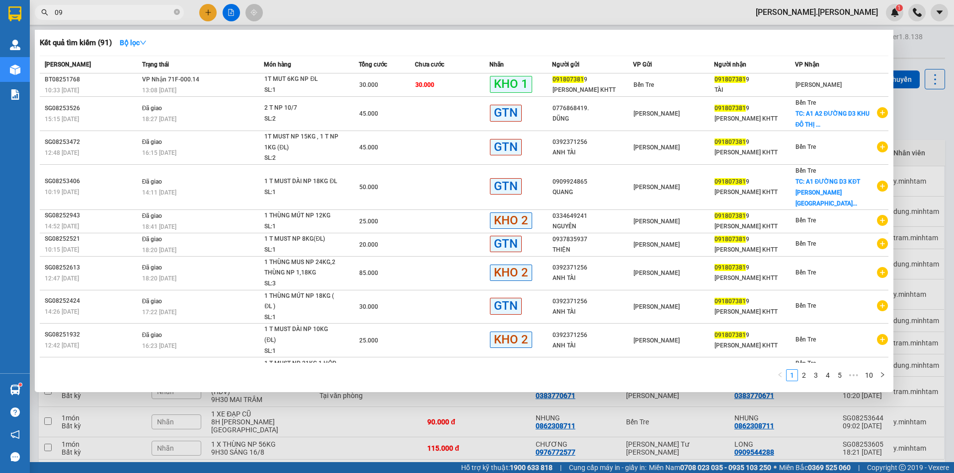
type input "0"
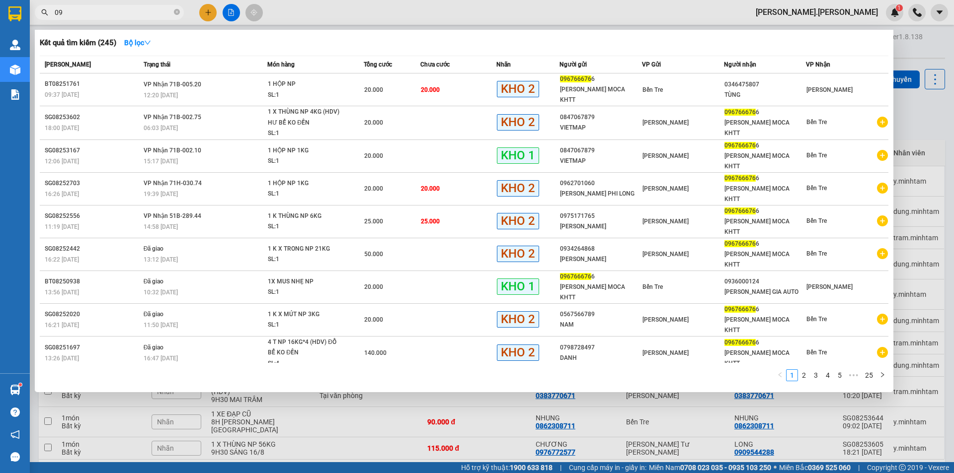
type input "0"
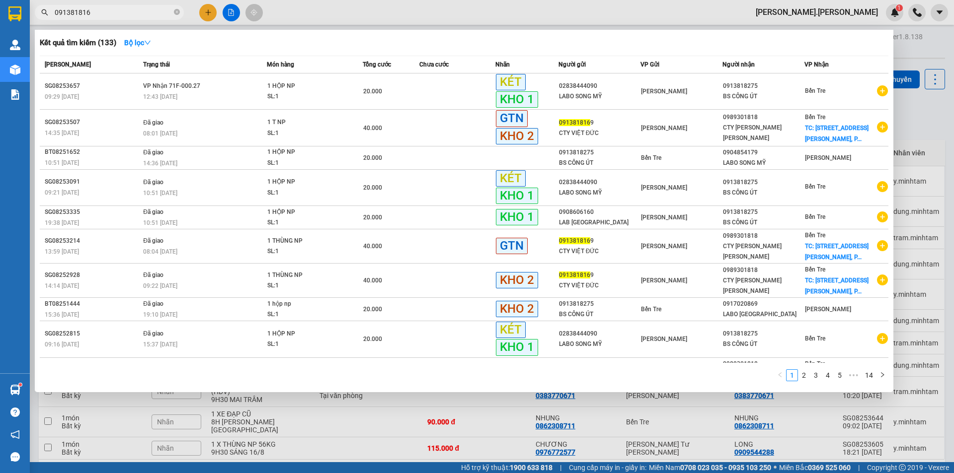
type input "0913818169"
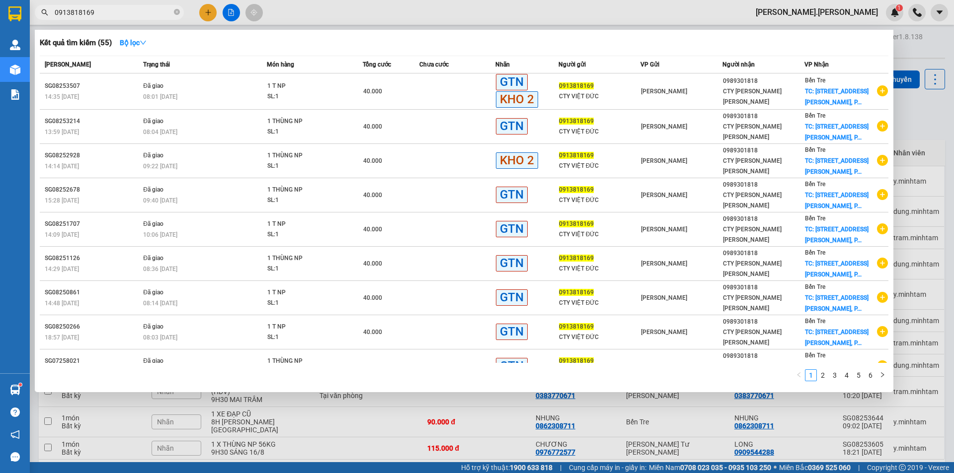
click at [166, 14] on input "0913818169" at bounding box center [113, 12] width 117 height 11
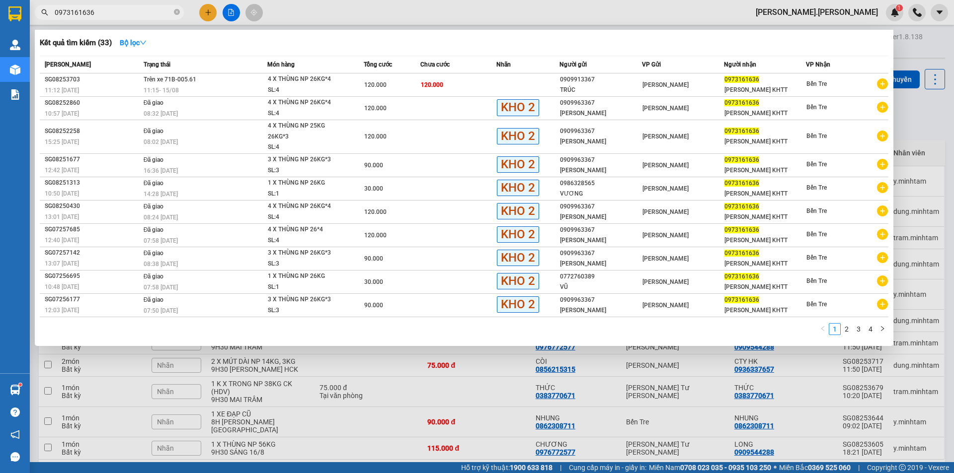
type input "0973161636"
click at [182, 12] on span "0973161636" at bounding box center [109, 12] width 149 height 15
click at [178, 10] on icon "close-circle" at bounding box center [177, 12] width 6 height 6
